Goal: Find contact information: Find contact information

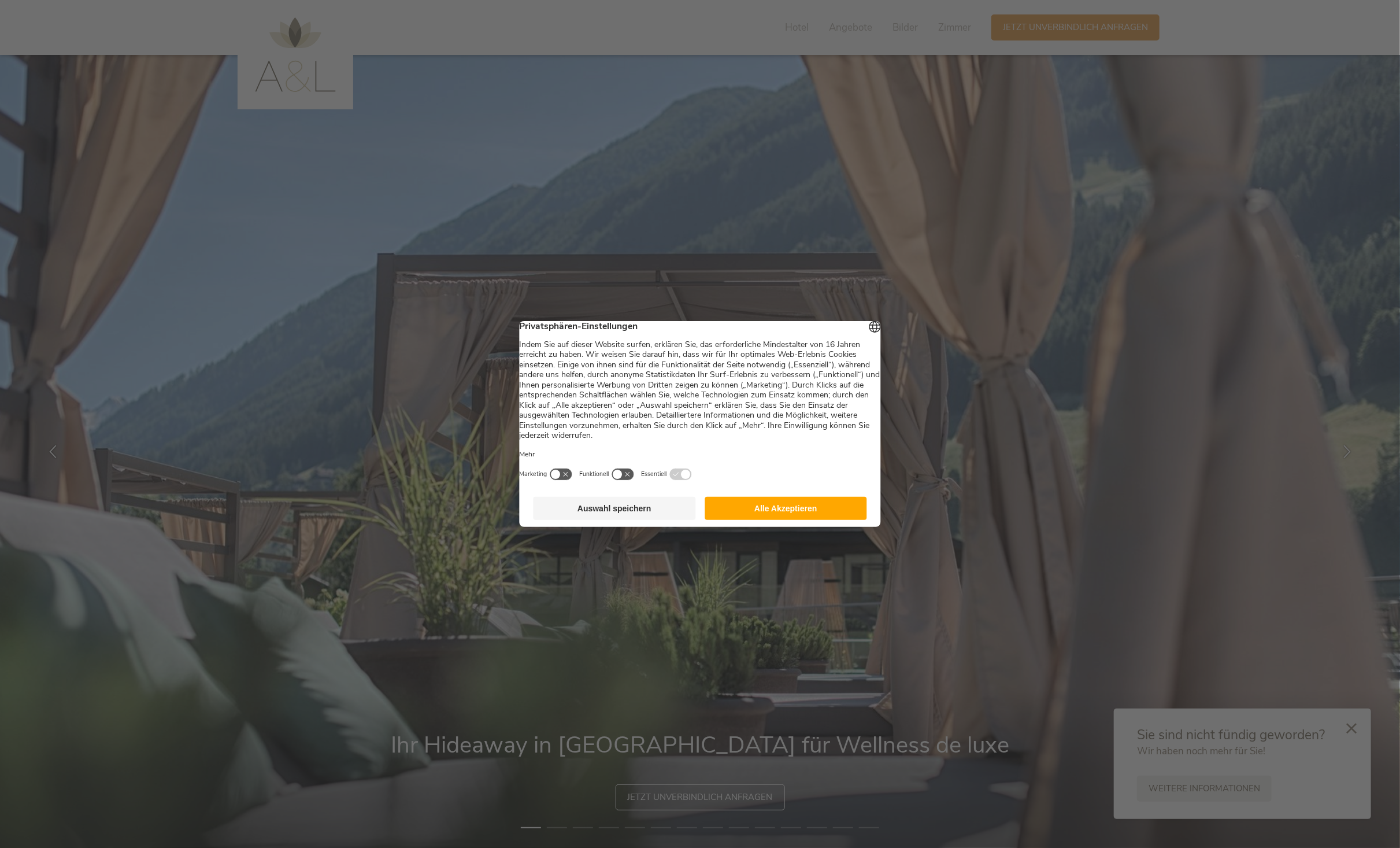
click at [800, 520] on button "Alle Akzeptieren" at bounding box center [785, 508] width 162 height 23
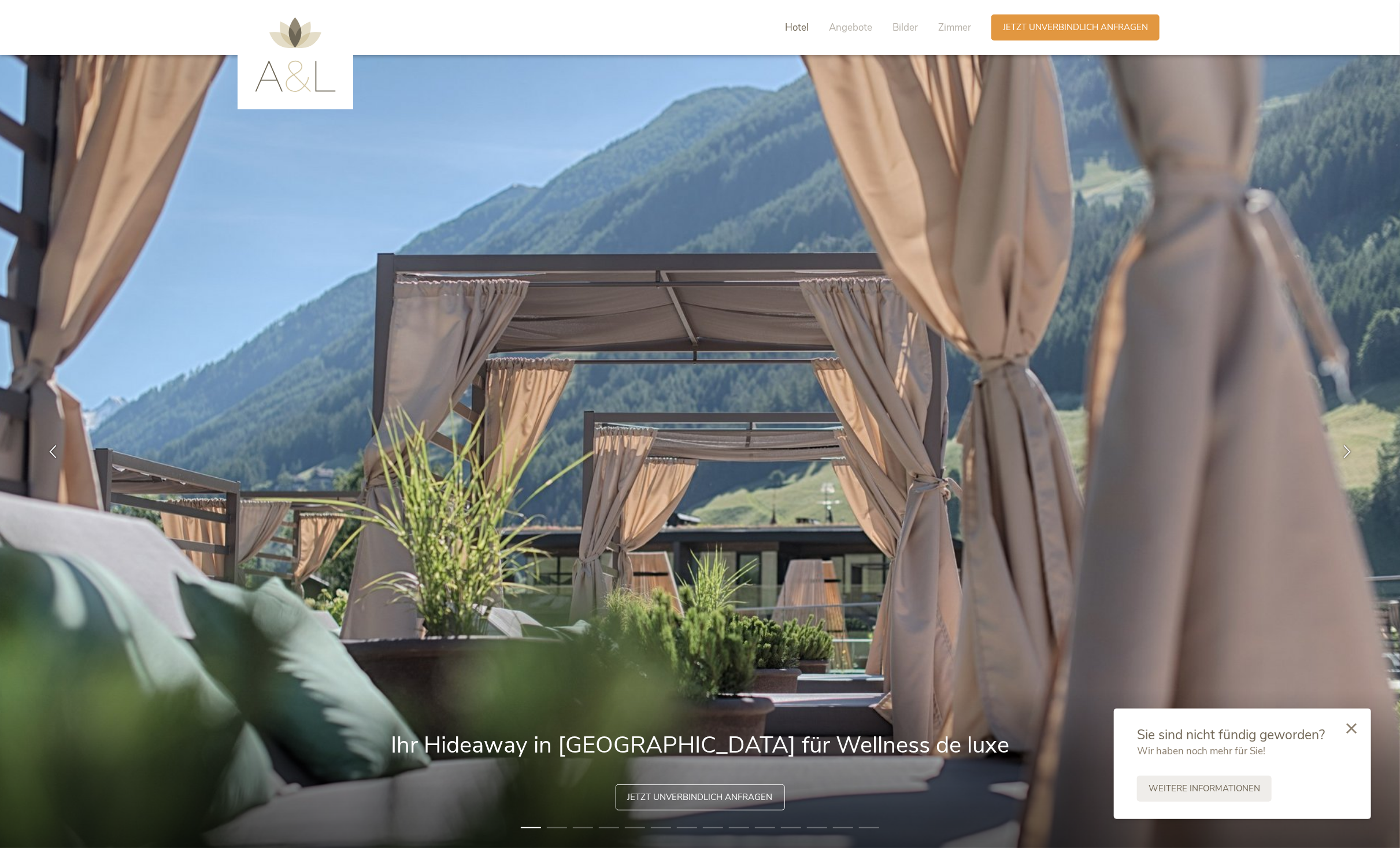
click at [803, 27] on span "Hotel" at bounding box center [797, 27] width 24 height 13
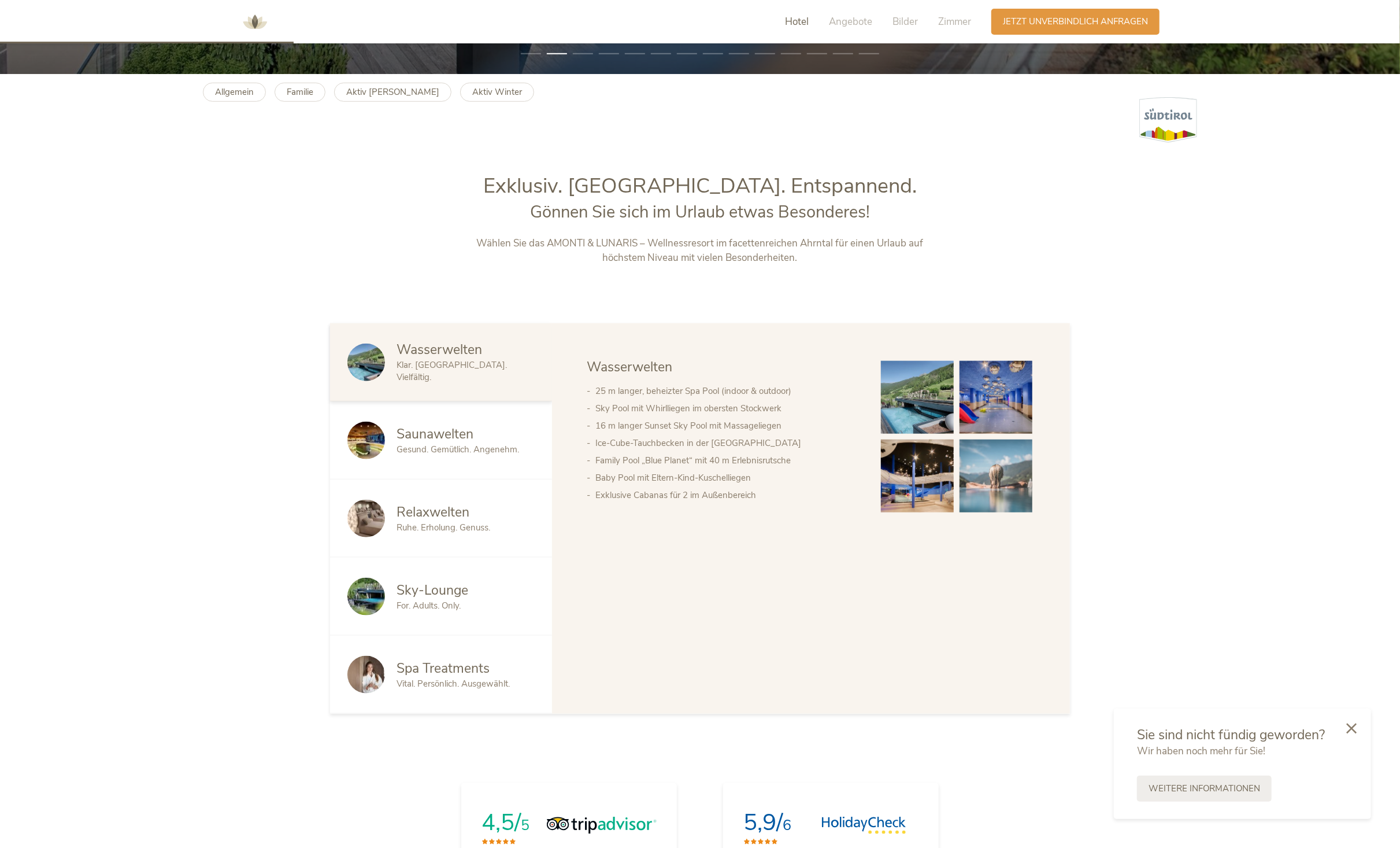
scroll to position [887, 0]
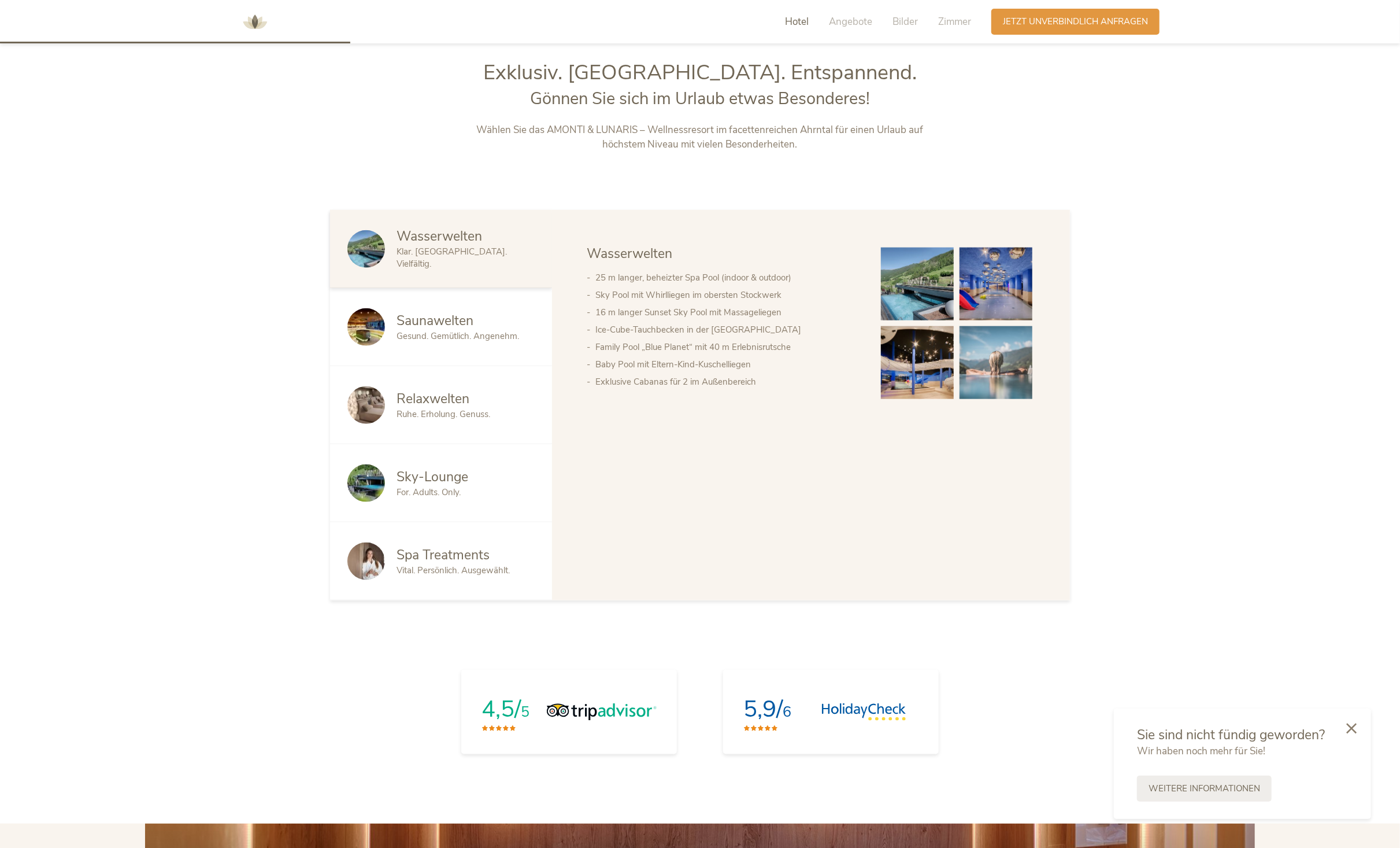
drag, startPoint x: 803, startPoint y: 27, endPoint x: 710, endPoint y: 572, distance: 552.9
click at [707, 569] on div "Wasserwelten Saunawelten Relaxwelten Sky-Lounge Spa Treatments Wasserwelten 25 …" at bounding box center [811, 405] width 518 height 390
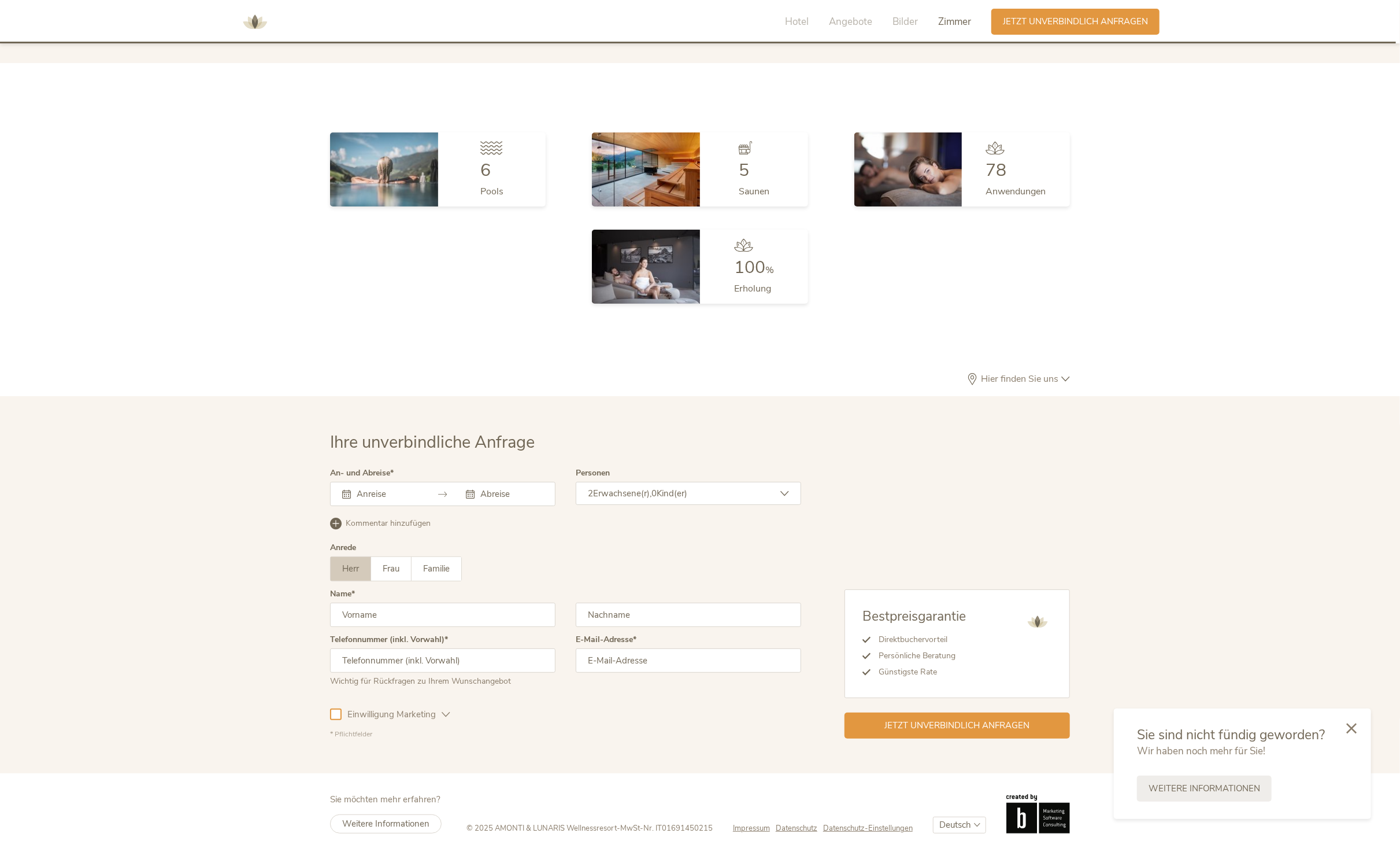
scroll to position [3546, 0]
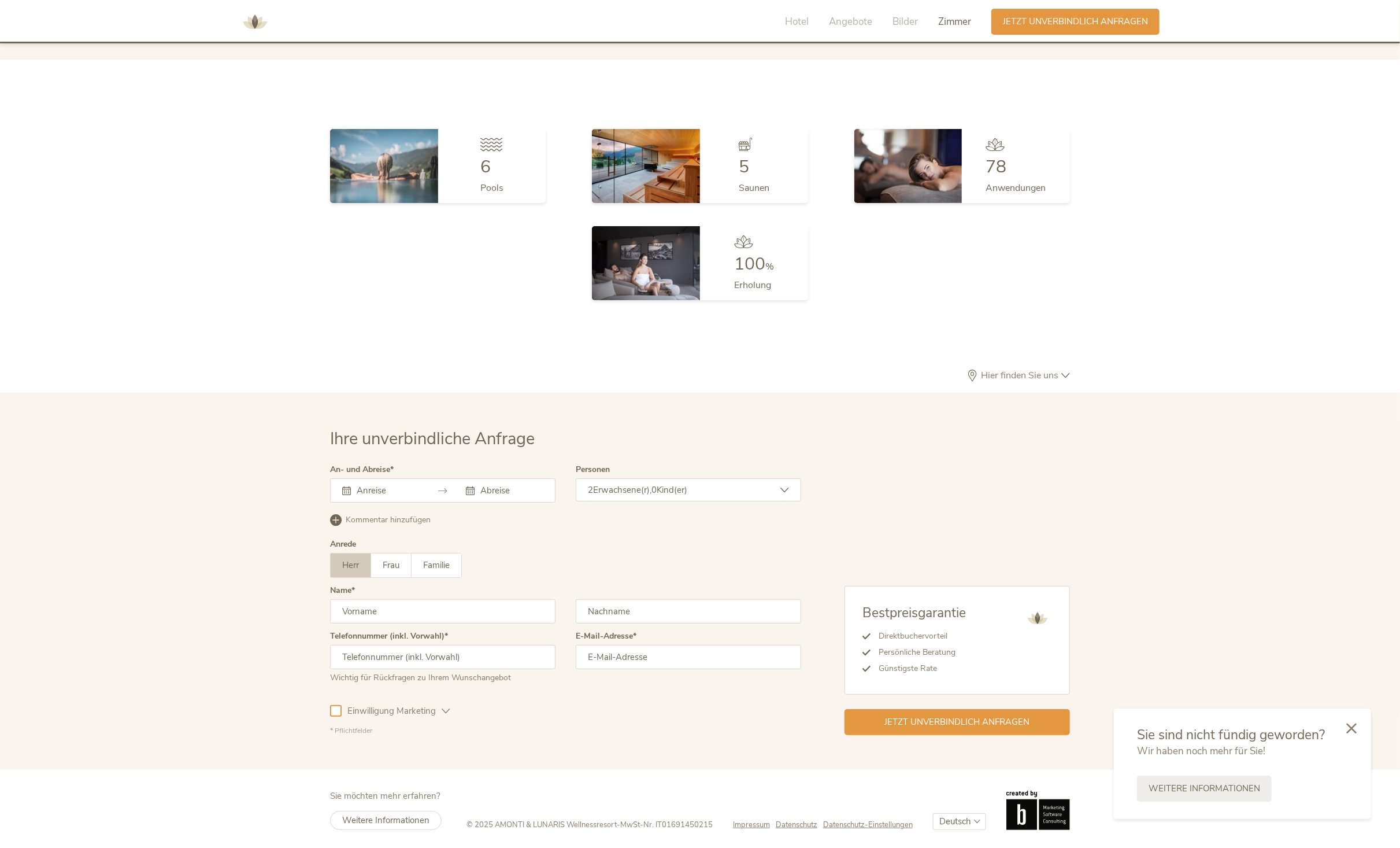
click at [761, 824] on span "Impressum" at bounding box center [751, 824] width 37 height 10
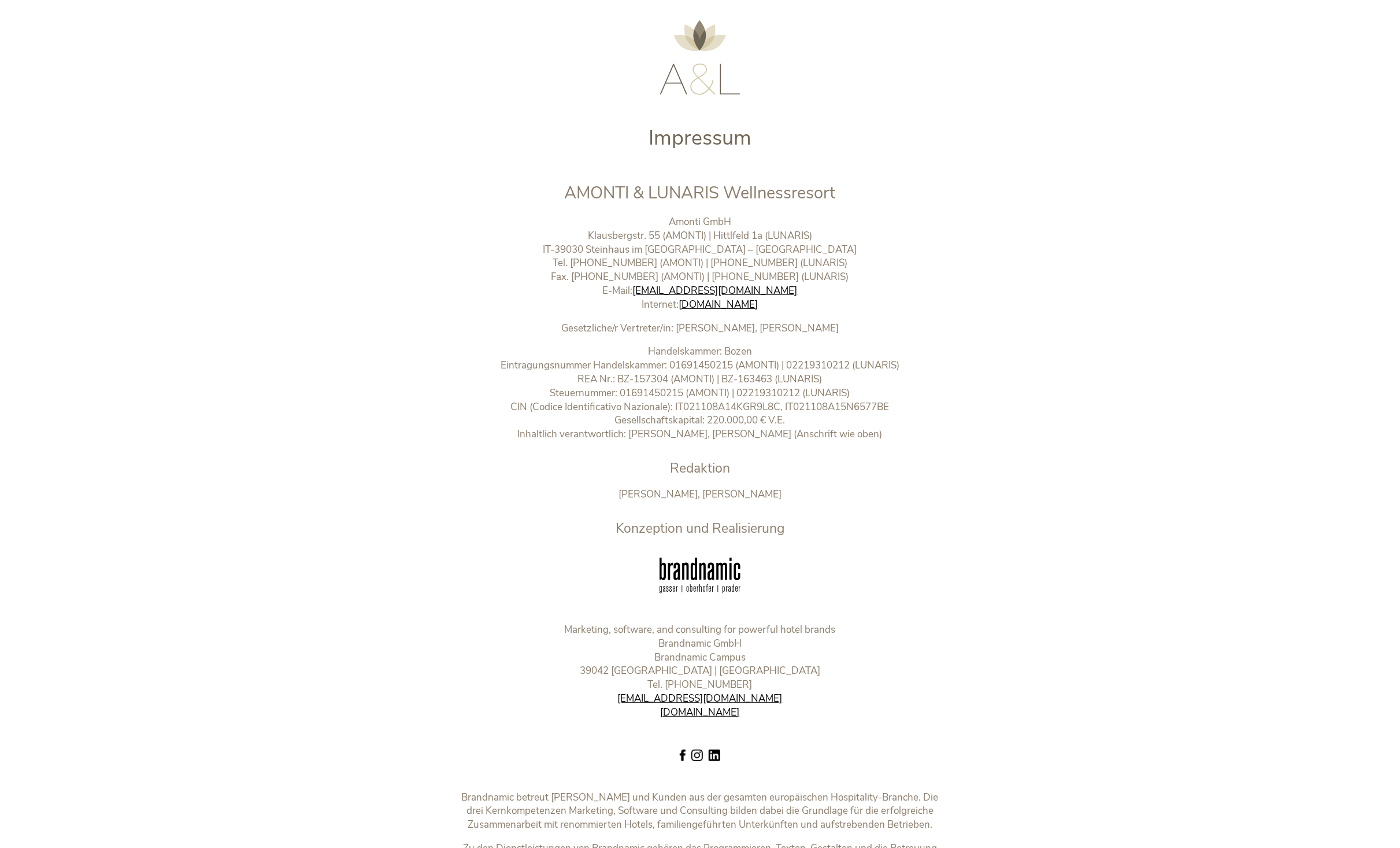
scroll to position [58, 0]
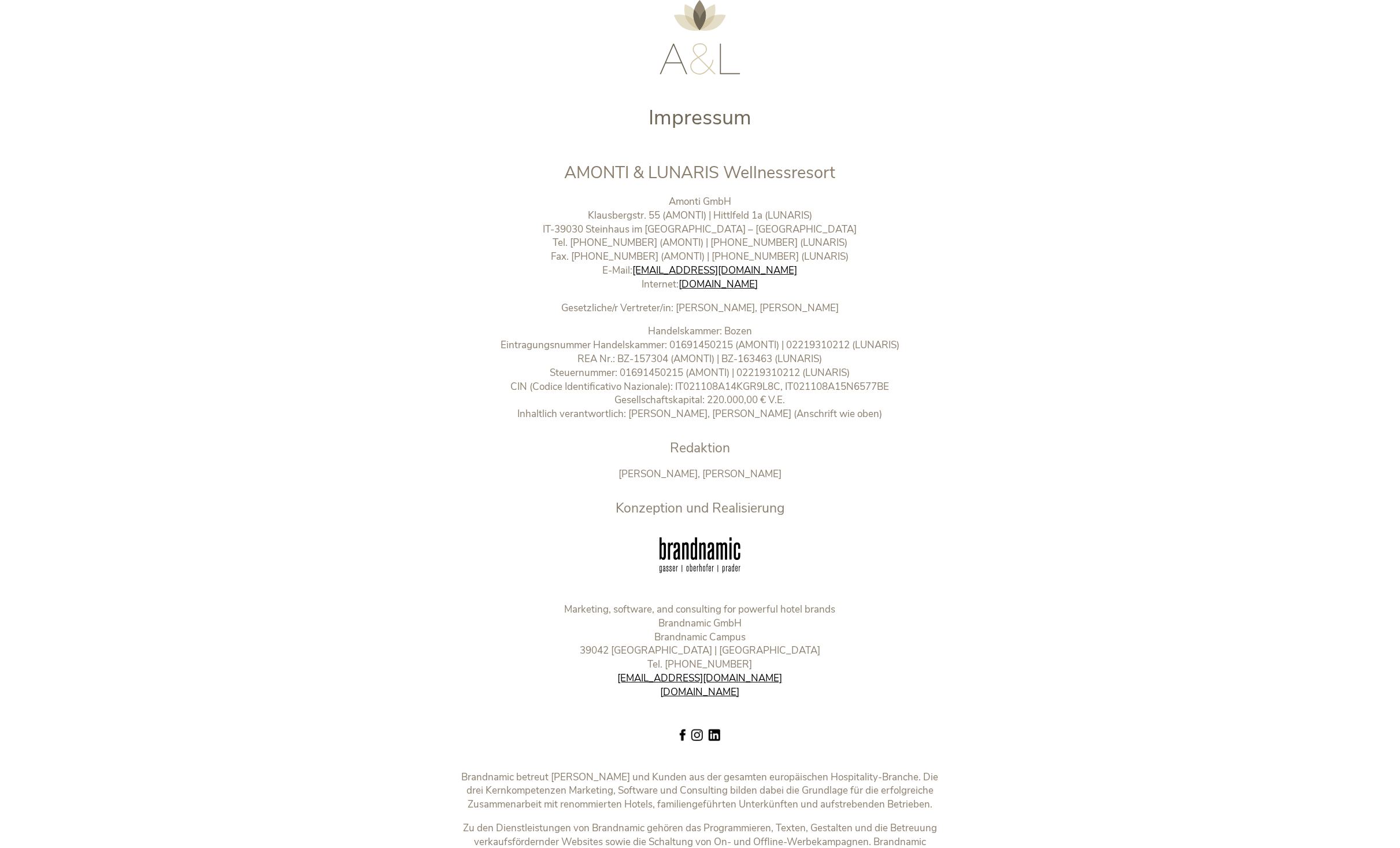
click at [719, 237] on p "Amonti GmbH Klausbergstr. 55 (AMONTI) | Hittlfeld 1a (LUNARIS) IT-39030 [GEOGRA…" at bounding box center [700, 243] width 483 height 97
drag, startPoint x: 711, startPoint y: 241, endPoint x: 793, endPoint y: 240, distance: 82.0
click at [793, 240] on p "Amonti GmbH Klausbergstr. 55 (AMONTI) | Hittlfeld 1a (LUNARIS) IT-39030 [GEOGRA…" at bounding box center [700, 243] width 483 height 97
copy p "[PHONE_NUMBER]"
drag, startPoint x: 26, startPoint y: 724, endPoint x: -71, endPoint y: 847, distance: 156.6
